Goal: Task Accomplishment & Management: Complete application form

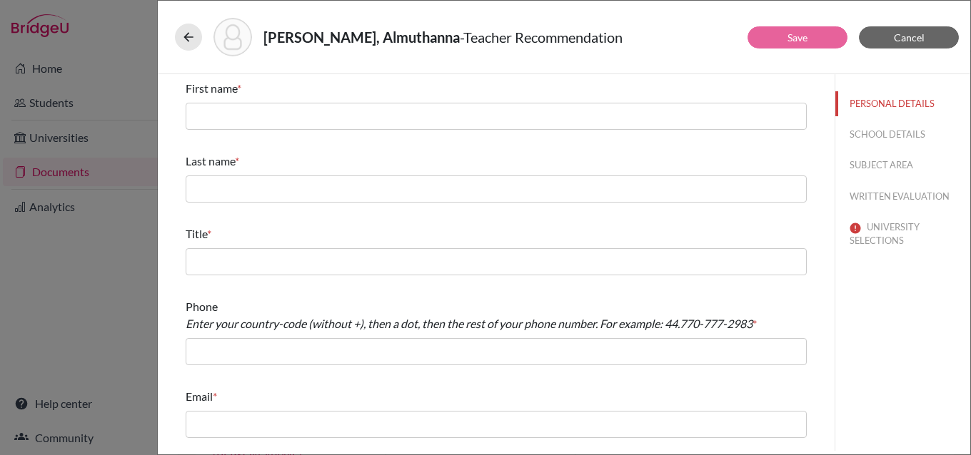
scroll to position [386, 0]
click at [902, 36] on span "Cancel" at bounding box center [909, 37] width 31 height 12
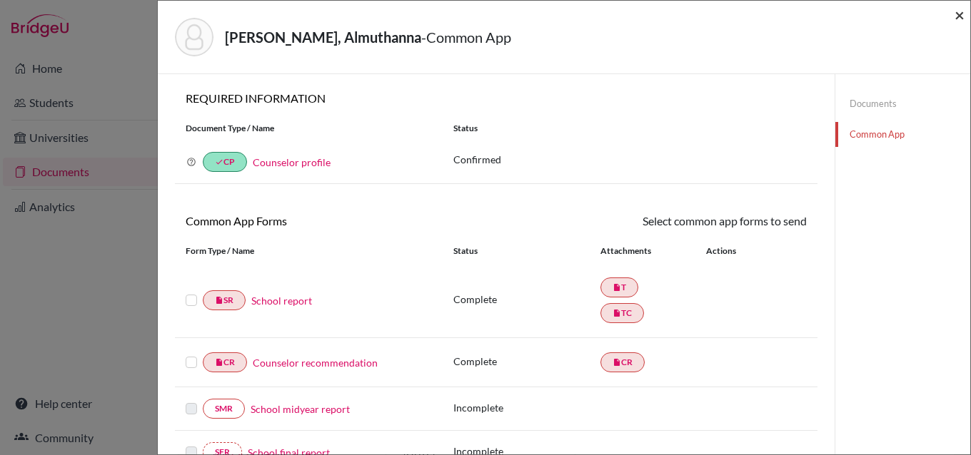
click at [957, 16] on span "×" at bounding box center [960, 14] width 10 height 21
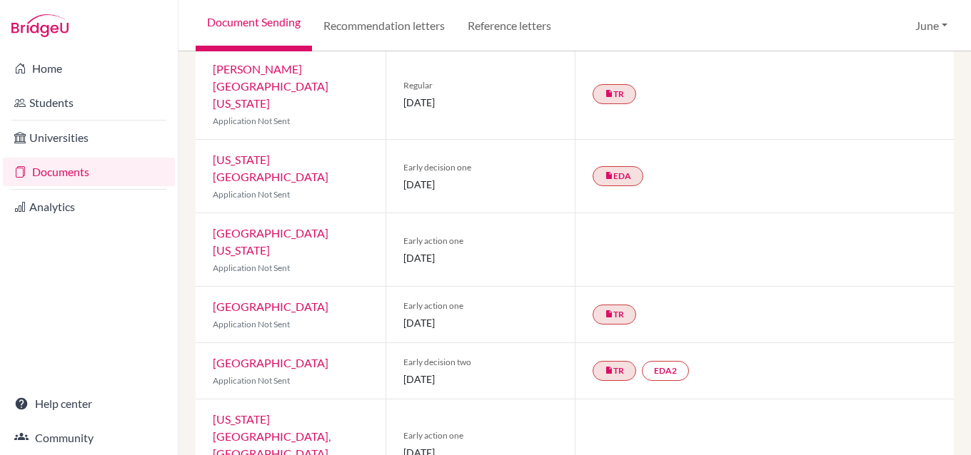
click at [69, 171] on link "Documents" at bounding box center [89, 172] width 172 height 29
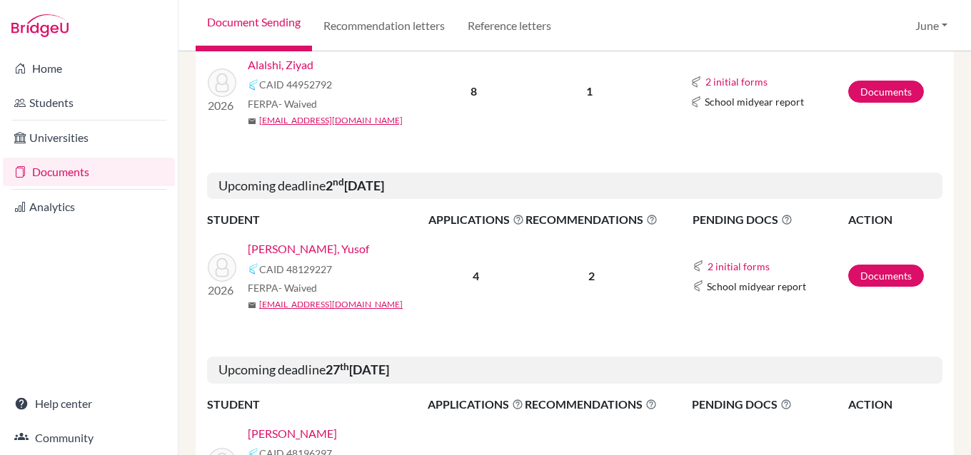
scroll to position [1785, 0]
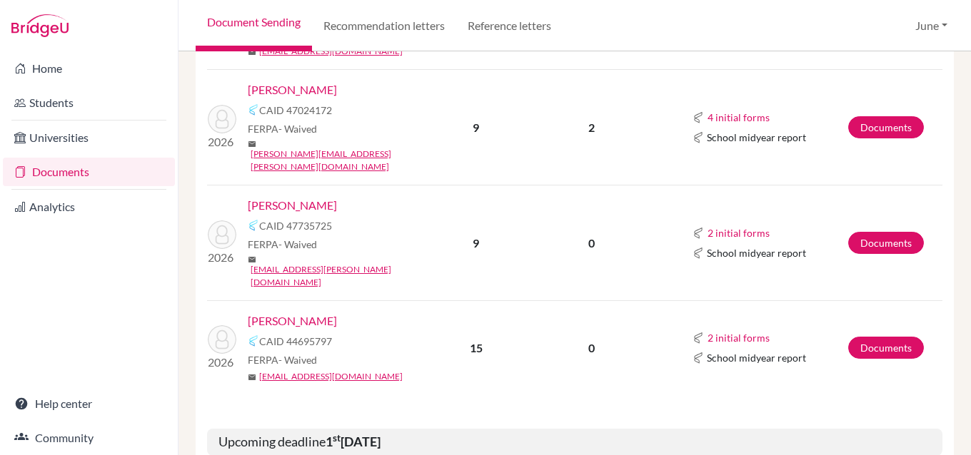
scroll to position [1476, 0]
